Goal: Task Accomplishment & Management: Complete application form

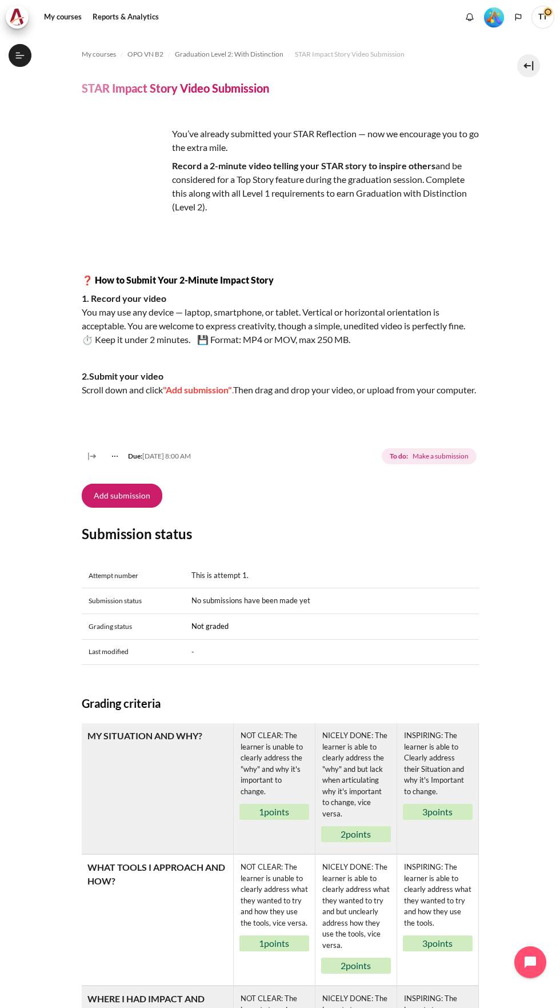
click at [106, 504] on button "Add submission" at bounding box center [122, 496] width 81 height 24
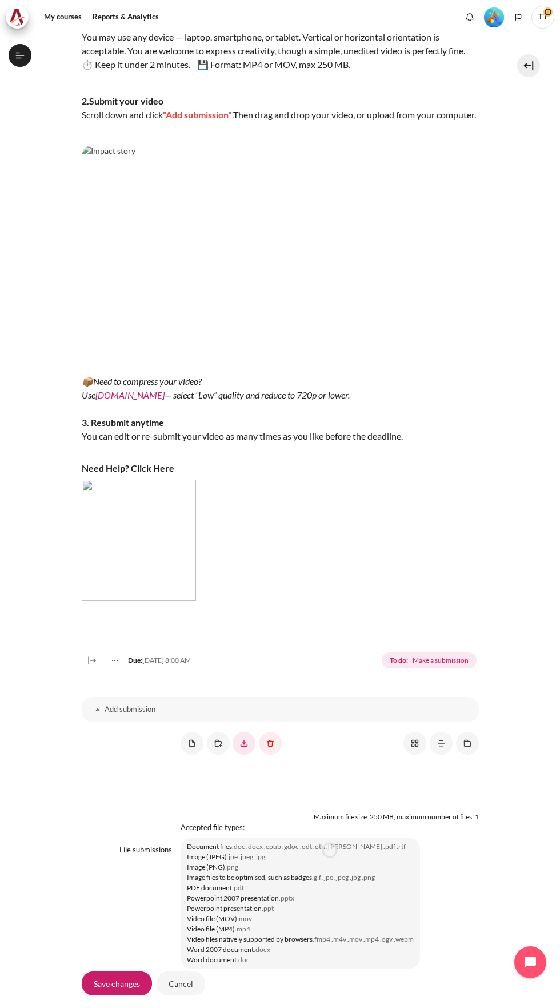
scroll to position [337, 0]
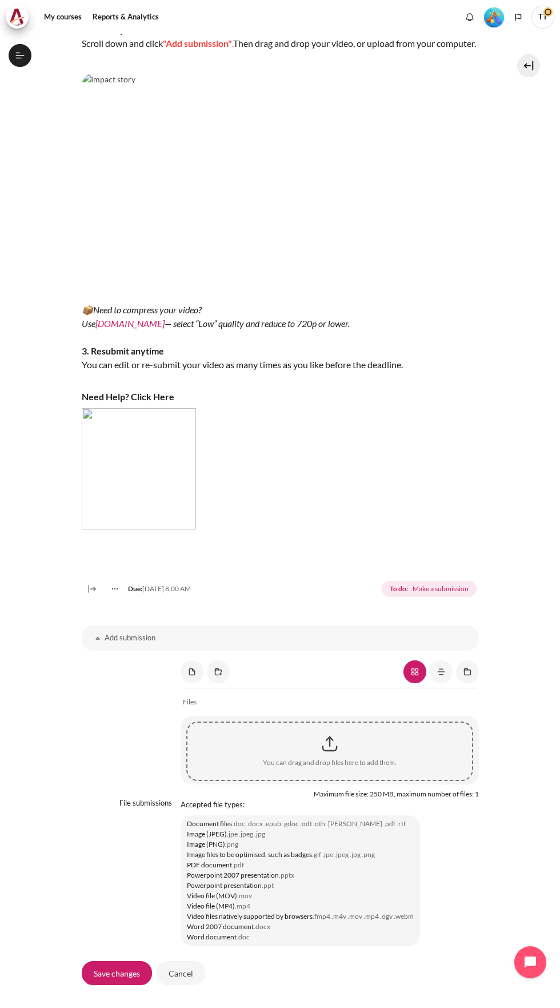
click at [355, 758] on div "Content" at bounding box center [330, 744] width 284 height 29
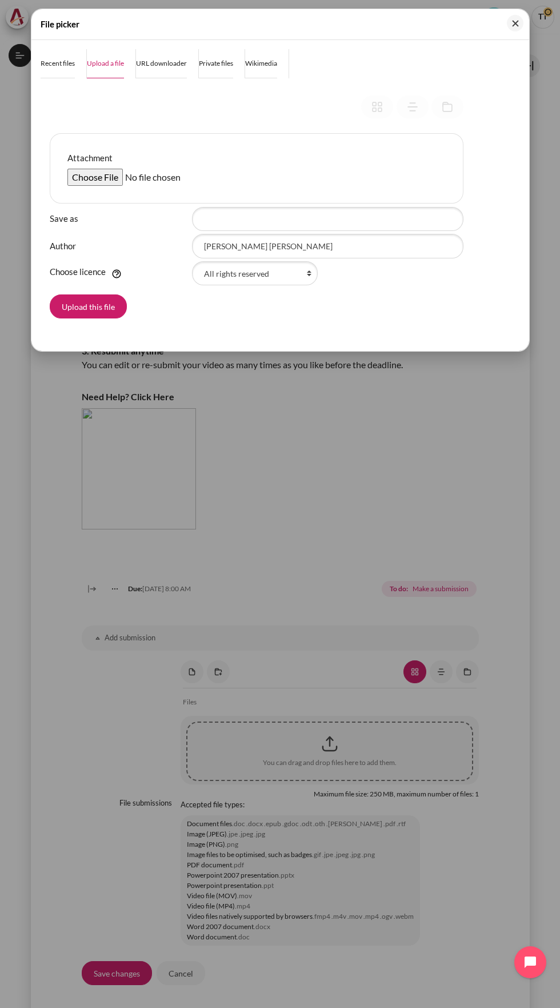
click at [72, 171] on input "Attachment" at bounding box center [154, 177] width 175 height 17
type input "C:\fakepath\20250917_181058.mp4"
click at [67, 305] on button "Upload this file" at bounding box center [88, 306] width 77 height 24
